Goal: Check status: Check status

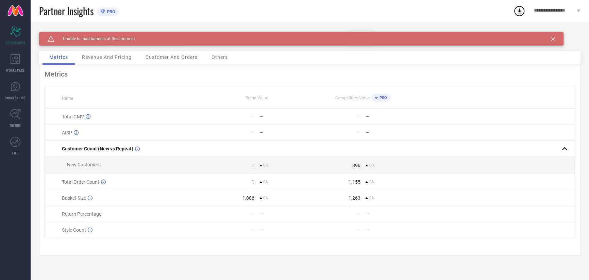
click at [556, 36] on div "Caution Created with Sketch. Unable to load banners at this moment" at bounding box center [301, 39] width 524 height 14
click at [552, 40] on icon at bounding box center [553, 39] width 4 height 4
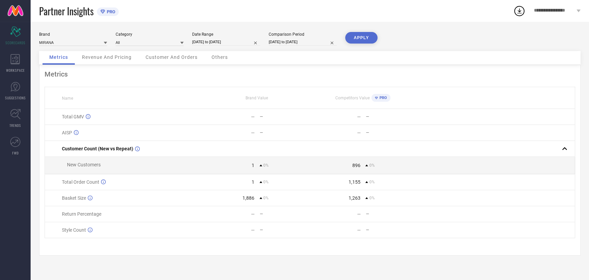
click at [223, 42] on input "[DATE] to [DATE]" at bounding box center [226, 41] width 68 height 7
select select "8"
select select "2025"
select select "9"
select select "2025"
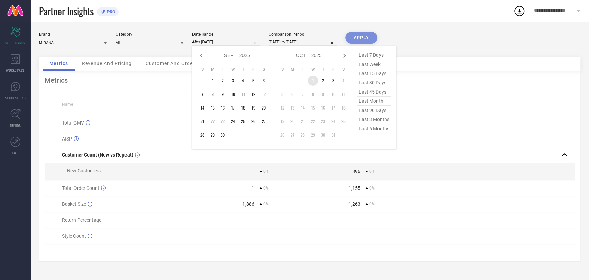
click at [313, 84] on td "1" at bounding box center [313, 80] width 10 height 10
type input "[DATE] to [DATE]"
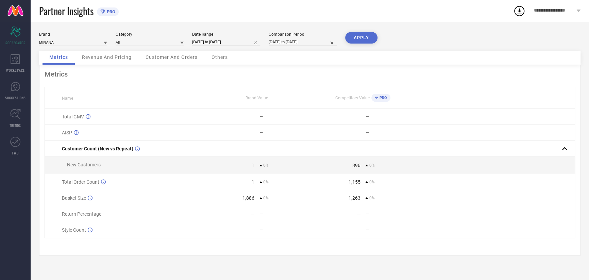
click at [315, 43] on input "[DATE] to [DATE]" at bounding box center [302, 41] width 68 height 7
select select "8"
select select "2025"
select select "9"
select select "2025"
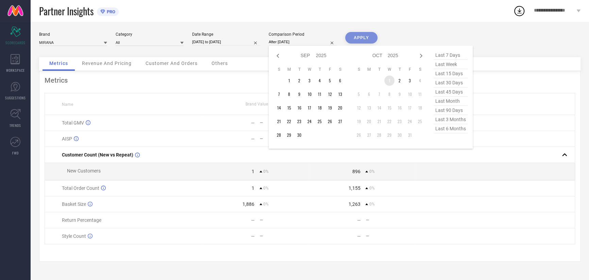
click at [386, 77] on td "1" at bounding box center [389, 80] width 10 height 10
type input "[DATE] to [DATE]"
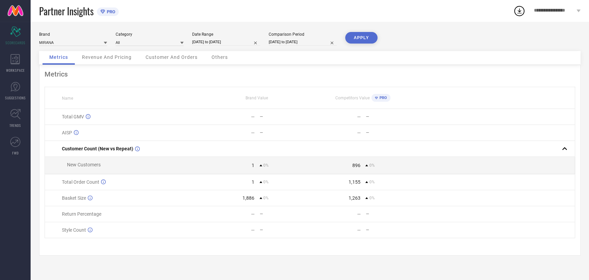
click at [359, 41] on button "APPLY" at bounding box center [361, 38] width 32 height 12
select select "9"
select select "2025"
select select "10"
select select "2025"
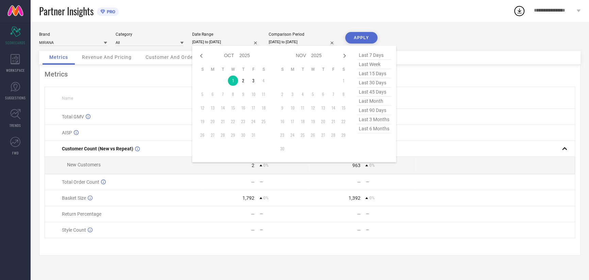
click at [212, 43] on input "[DATE] to [DATE]" at bounding box center [226, 41] width 68 height 7
click at [243, 82] on td "2" at bounding box center [243, 80] width 10 height 10
type input "[DATE] to [DATE]"
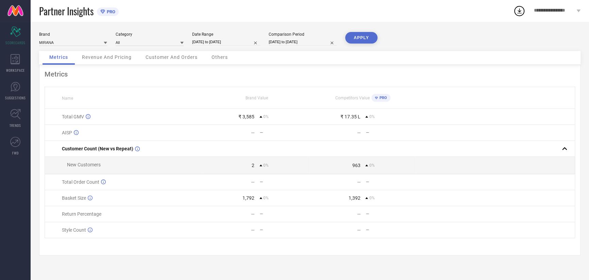
select select "9"
select select "2025"
select select "10"
select select "2025"
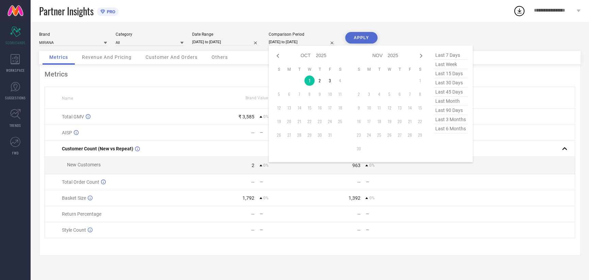
click at [289, 43] on input "[DATE] to [DATE]" at bounding box center [302, 41] width 68 height 7
click at [318, 81] on td "2" at bounding box center [319, 80] width 10 height 10
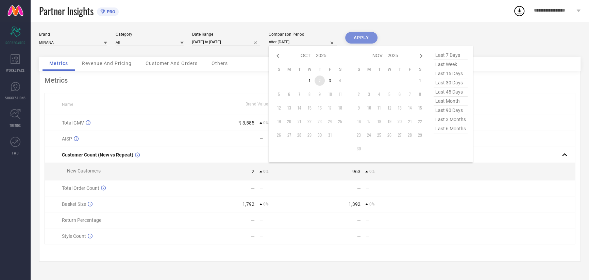
type input "[DATE] to [DATE]"
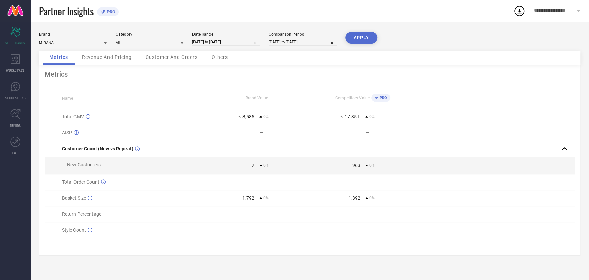
click at [364, 35] on button "APPLY" at bounding box center [361, 38] width 32 height 12
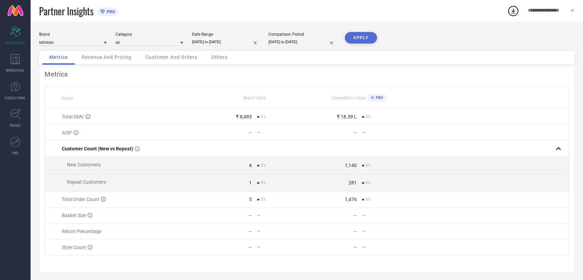
click at [208, 44] on input "[DATE] to [DATE]" at bounding box center [226, 41] width 68 height 7
select select "9"
select select "2025"
select select "10"
select select "2025"
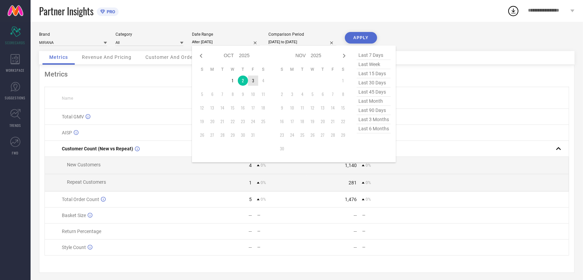
click at [253, 84] on td "3" at bounding box center [253, 80] width 10 height 10
type input "[DATE] to [DATE]"
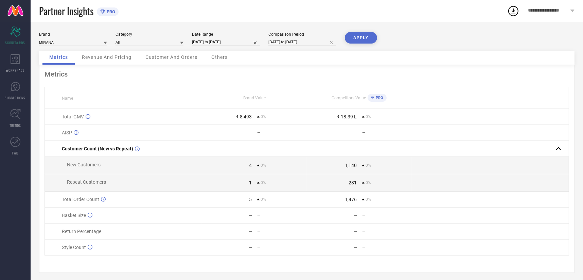
click at [282, 40] on input "[DATE] to [DATE]" at bounding box center [302, 41] width 68 height 7
select select "9"
select select "2025"
select select "10"
select select "2025"
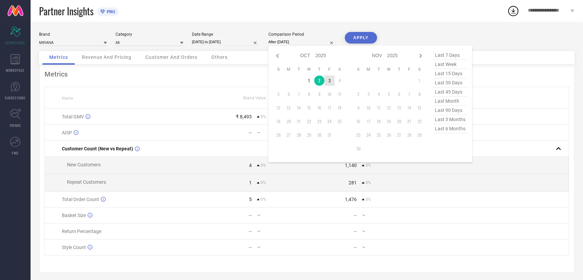
click at [334, 80] on td "3" at bounding box center [330, 80] width 10 height 10
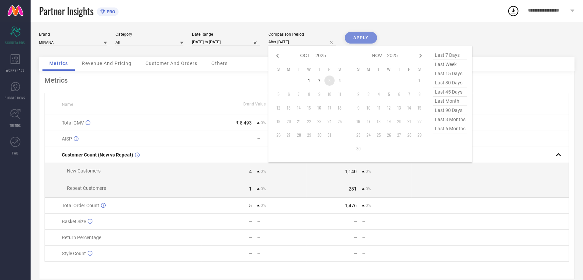
type input "[DATE] to [DATE]"
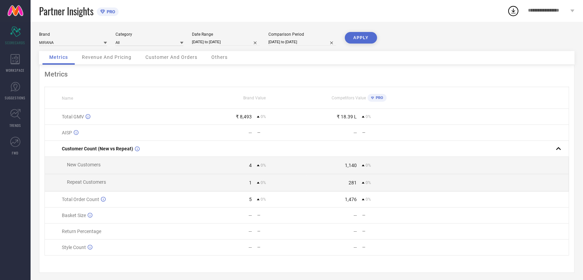
click at [355, 37] on button "APPLY" at bounding box center [361, 38] width 32 height 12
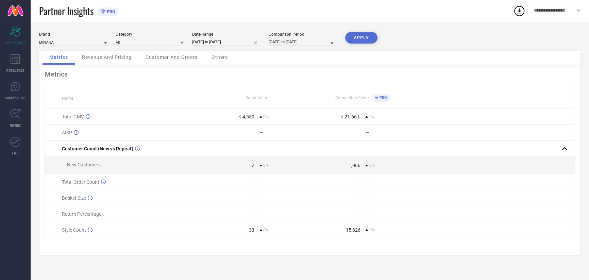
click at [228, 42] on input "[DATE] to [DATE]" at bounding box center [226, 41] width 68 height 7
select select "9"
select select "2025"
select select "10"
select select "2025"
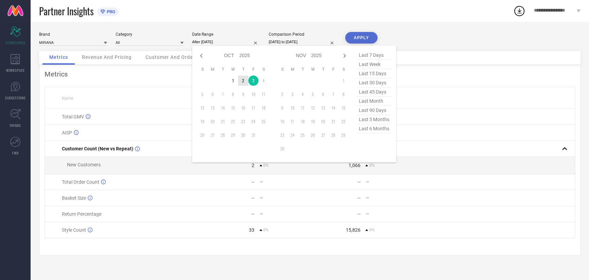
click at [241, 81] on td "2" at bounding box center [243, 80] width 10 height 10
type input "[DATE] to [DATE]"
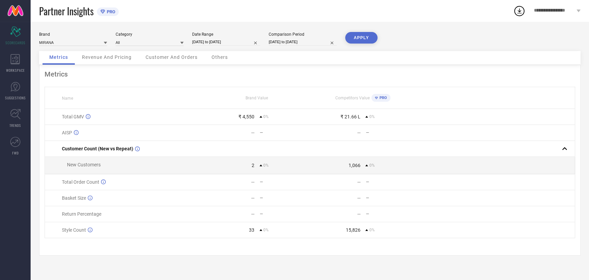
select select "9"
select select "2025"
select select "10"
select select "2025"
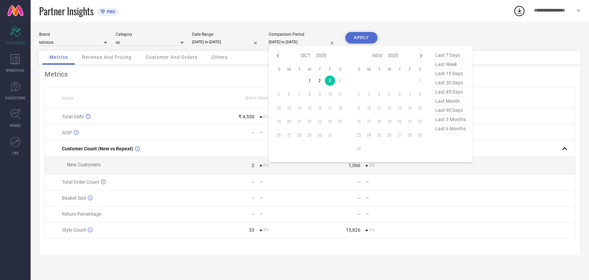
click at [292, 44] on input "[DATE] to [DATE]" at bounding box center [302, 41] width 68 height 7
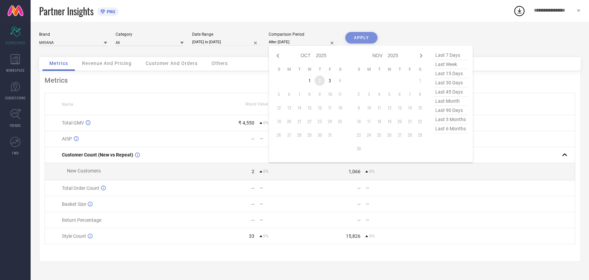
click at [324, 81] on td "2" at bounding box center [319, 80] width 10 height 10
type input "[DATE] to [DATE]"
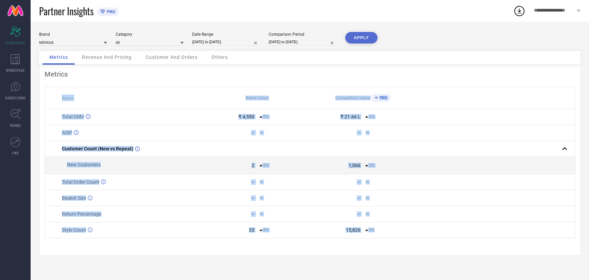
click at [322, 81] on div "Metrics Name Brand Value Competitors Value PRO Total GMV ₹ 4,550 0% ₹ 21.66 L 0…" at bounding box center [309, 160] width 541 height 190
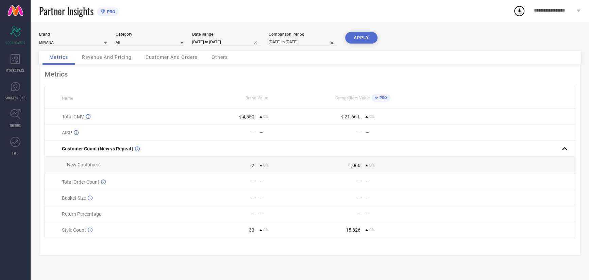
click at [352, 43] on div "APPLY" at bounding box center [361, 41] width 32 height 19
click at [354, 41] on button "APPLY" at bounding box center [361, 38] width 32 height 12
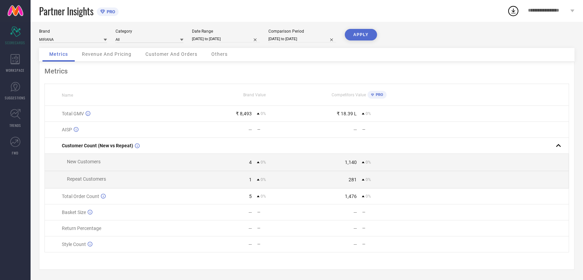
scroll to position [7, 0]
